Goal: Task Accomplishment & Management: Complete application form

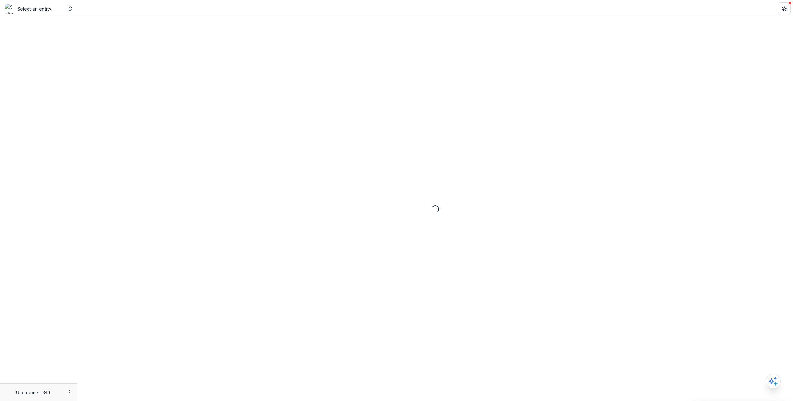
click at [132, 50] on div "Loading..." at bounding box center [434, 208] width 715 height 383
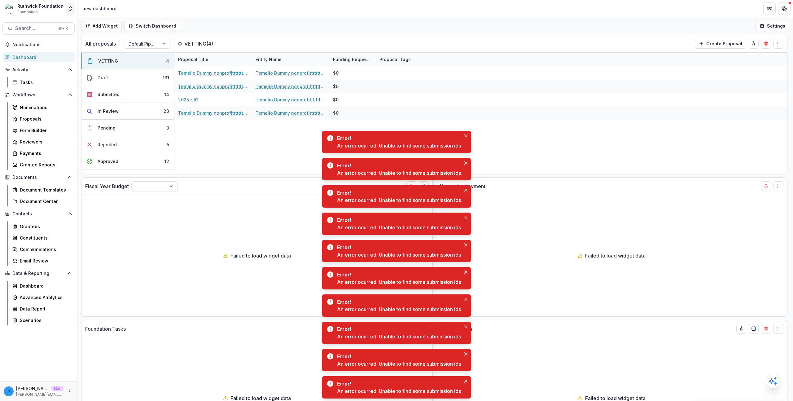
click at [73, 8] on button "Open entity switcher" at bounding box center [70, 8] width 9 height 12
click at [54, 56] on div "[PERSON_NAME]'s MFA Foundation" at bounding box center [42, 58] width 62 height 7
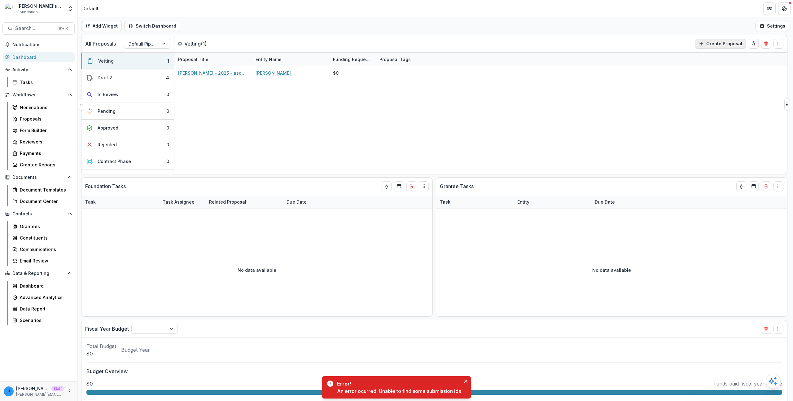
click at [714, 47] on button "Create Proposal" at bounding box center [720, 44] width 51 height 10
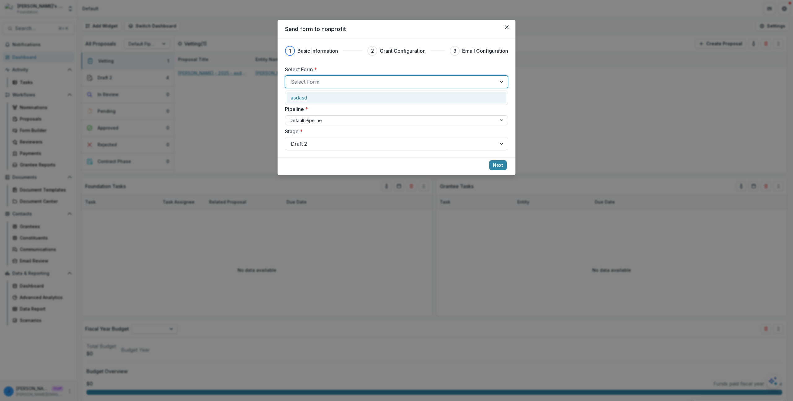
click at [377, 82] on div at bounding box center [391, 81] width 200 height 9
click at [510, 205] on div "Send form to nonprofit 1 Basic Information 2 Grant Configuration 3 Email Config…" at bounding box center [396, 200] width 793 height 401
